Goal: Information Seeking & Learning: Compare options

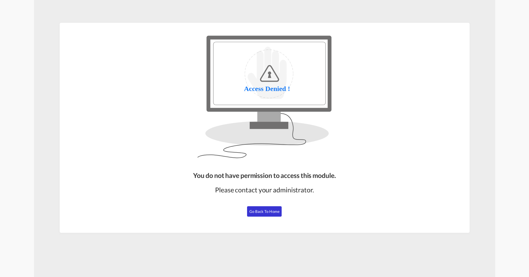
click at [234, 69] on img at bounding box center [264, 96] width 249 height 138
click at [261, 211] on span "Go Back to Home" at bounding box center [264, 211] width 30 height 5
